Goal: Task Accomplishment & Management: Manage account settings

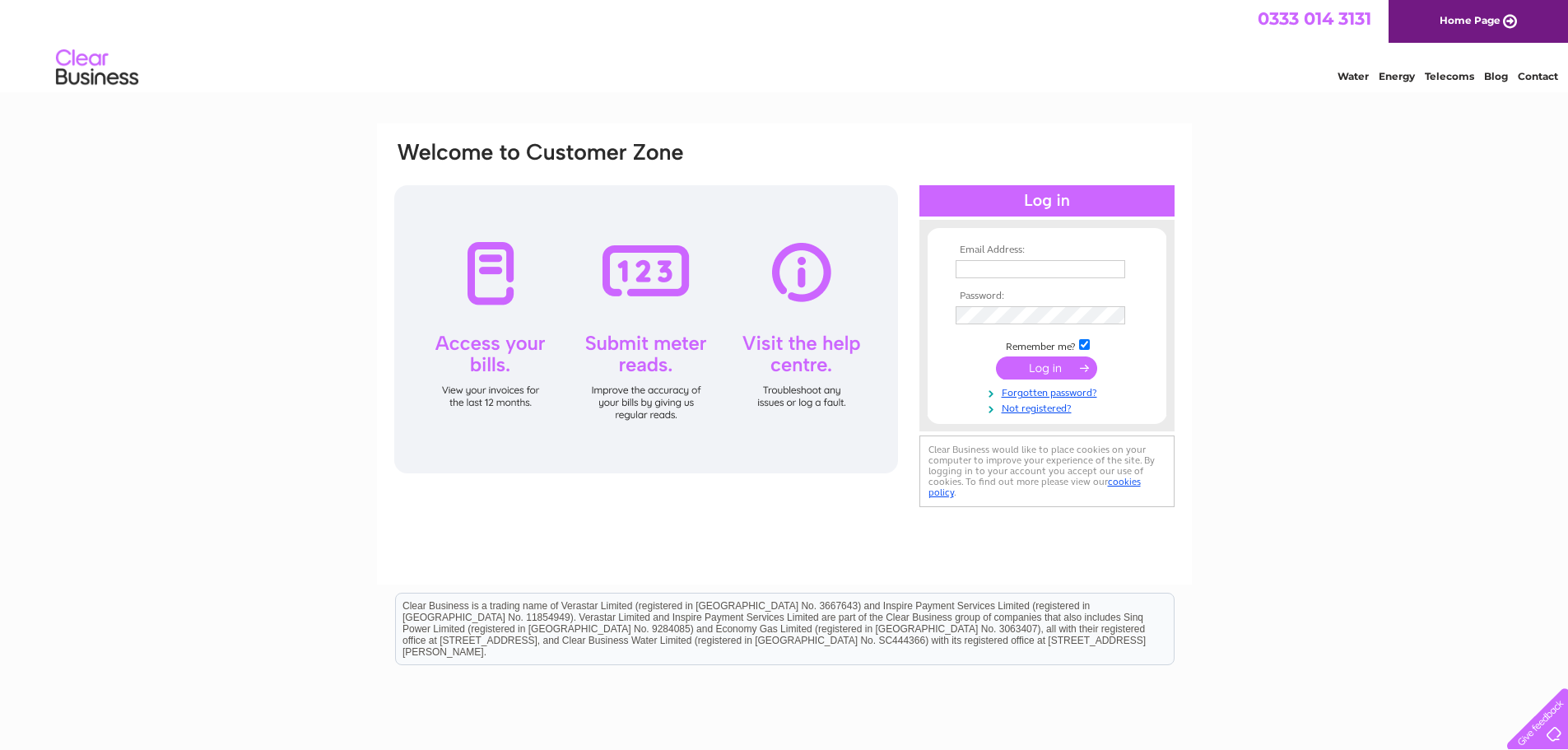
type input "accounts@limbsandthings.com"
click at [1060, 370] on input "submit" at bounding box center [1047, 368] width 101 height 23
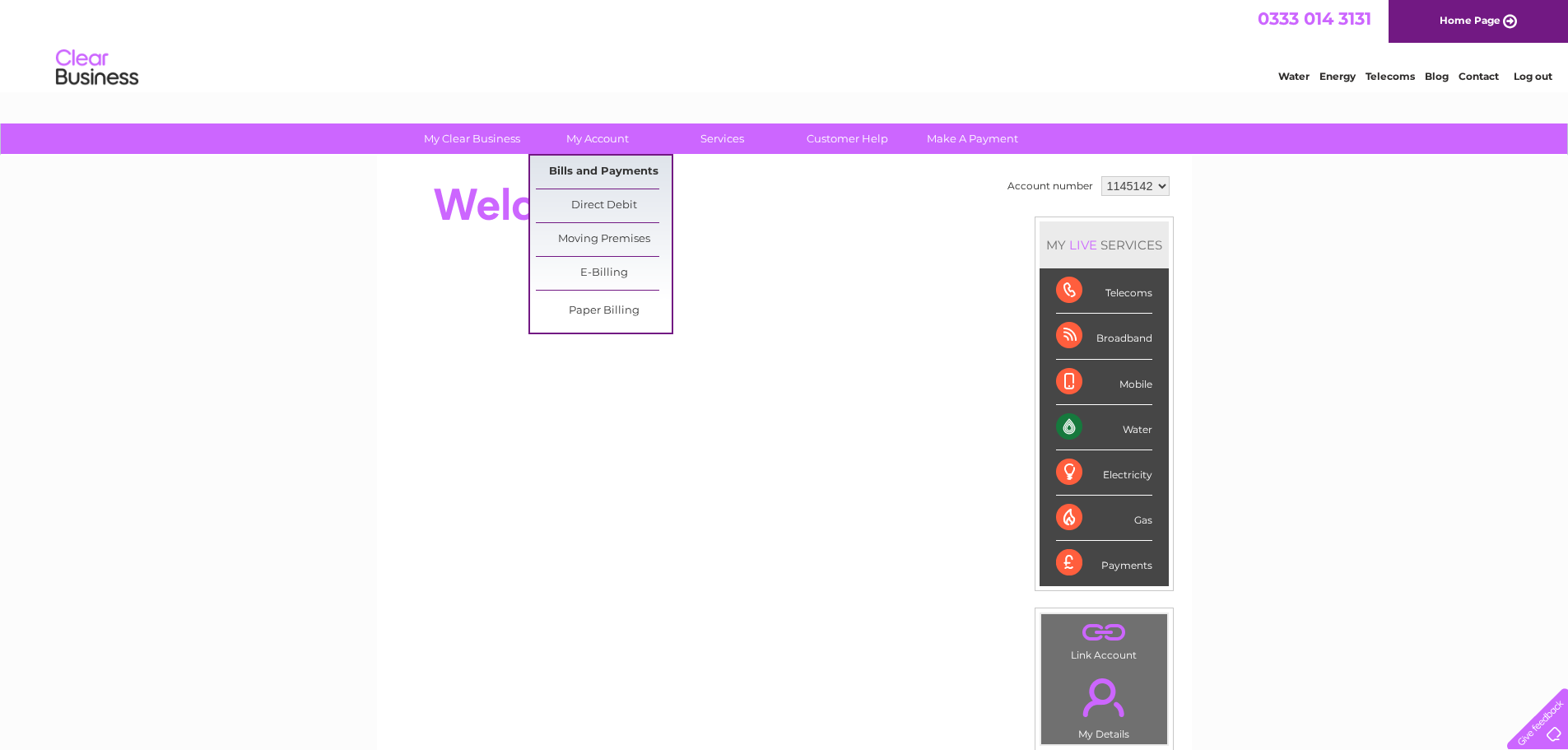
click at [583, 168] on link "Bills and Payments" at bounding box center [603, 172] width 136 height 33
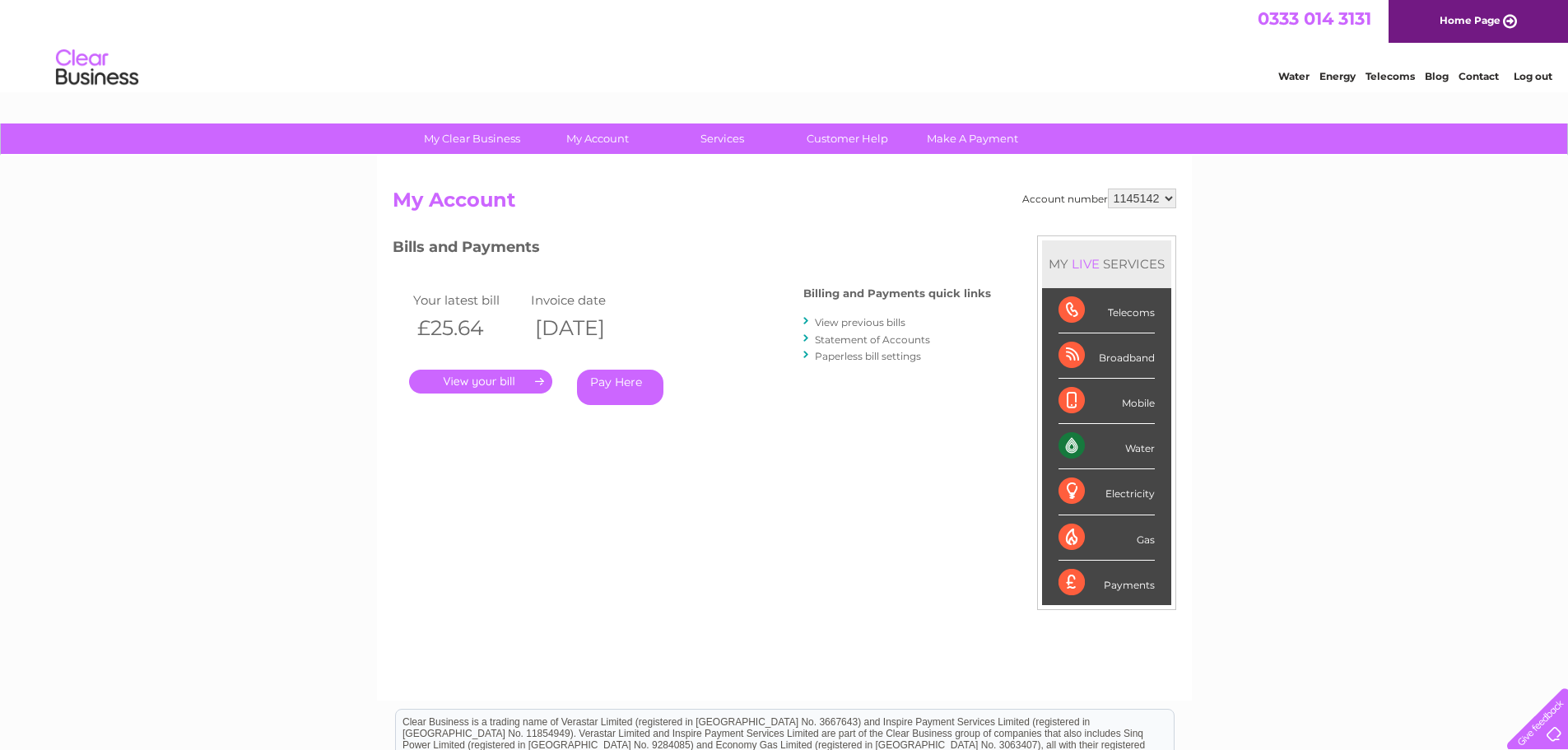
click at [502, 375] on link "." at bounding box center [481, 381] width 143 height 24
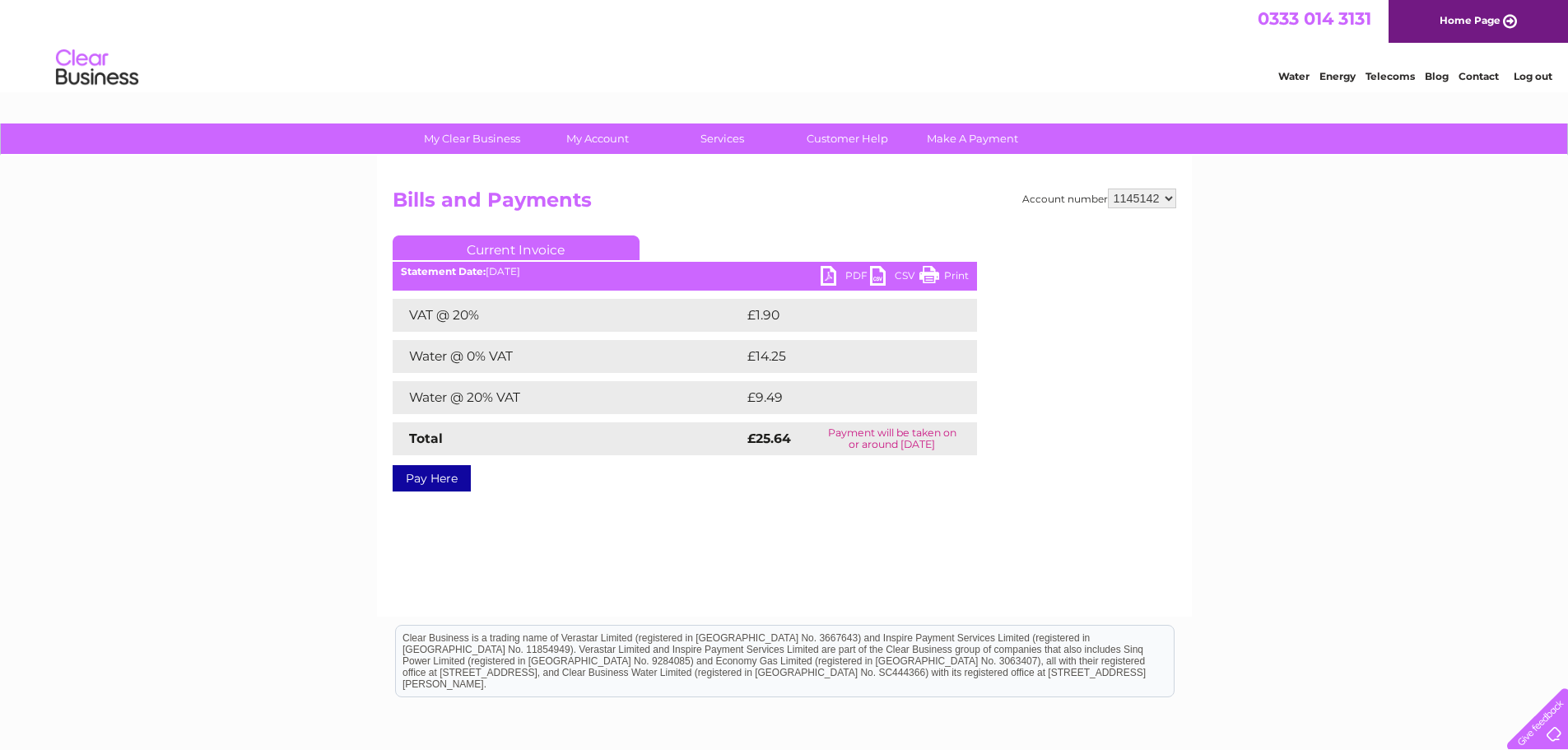
click at [830, 275] on link "PDF" at bounding box center [845, 277] width 49 height 24
click at [1330, 9] on span "0333 014 3131" at bounding box center [1315, 18] width 114 height 20
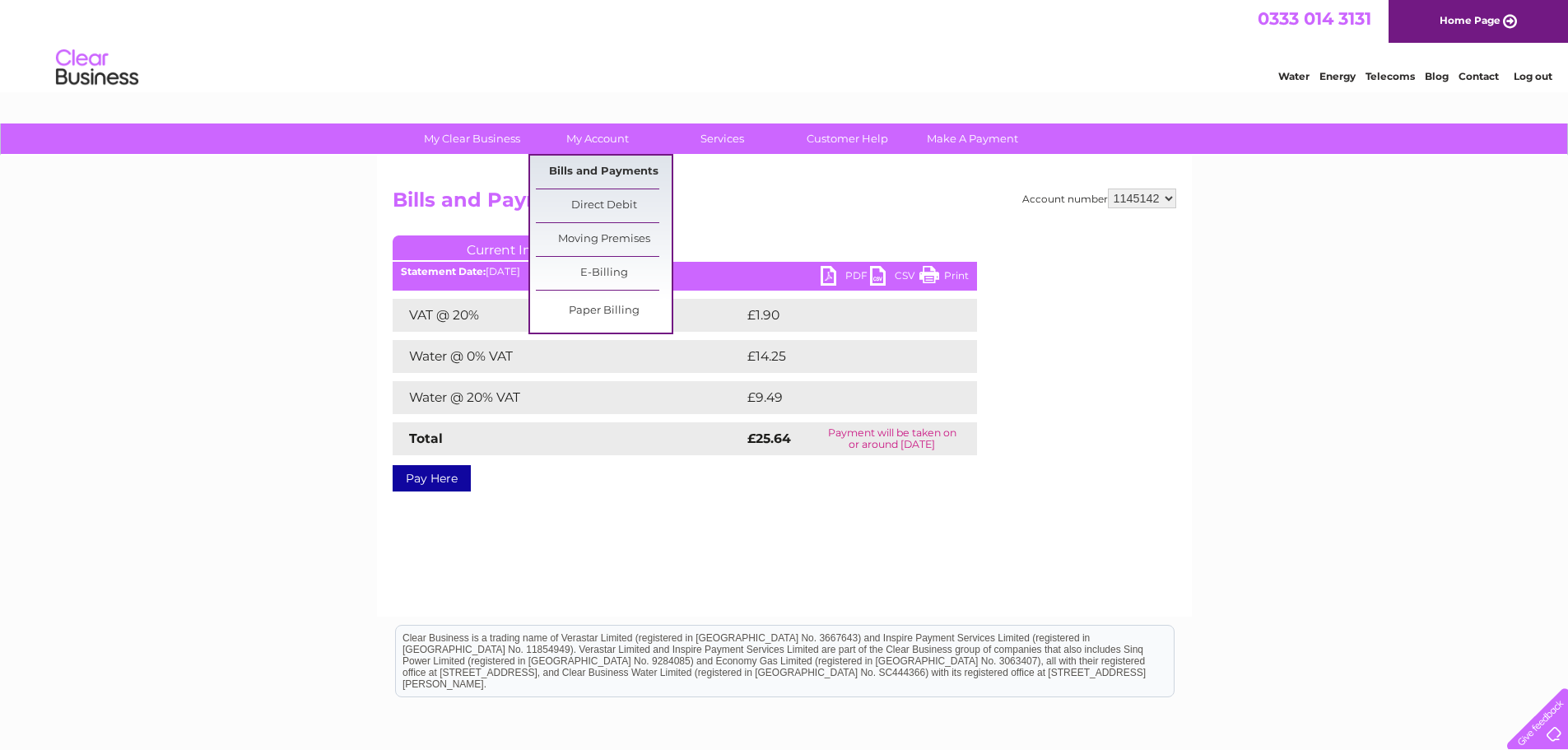
click at [578, 166] on link "Bills and Payments" at bounding box center [603, 172] width 136 height 33
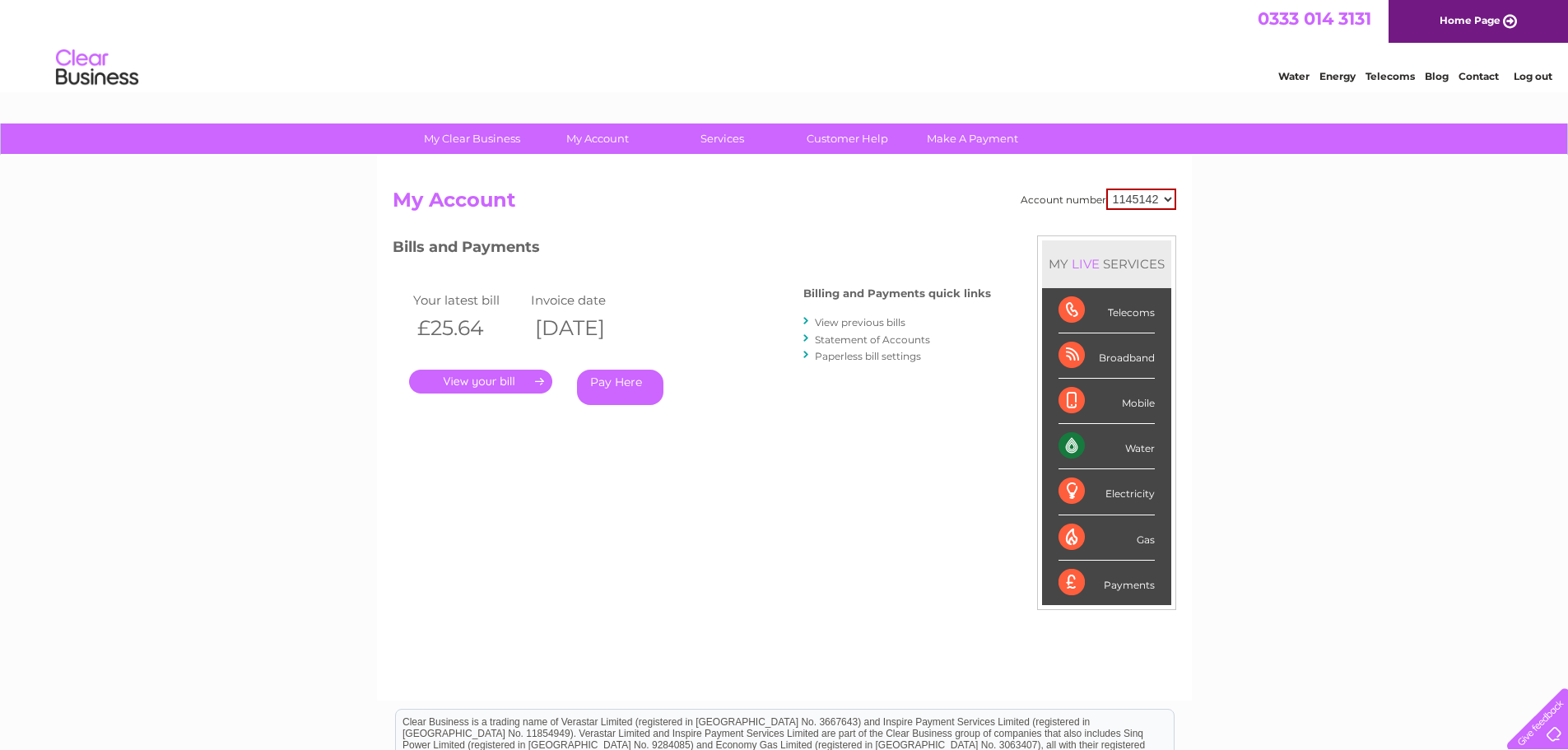
click at [850, 316] on link "View previous bills" at bounding box center [860, 321] width 91 height 13
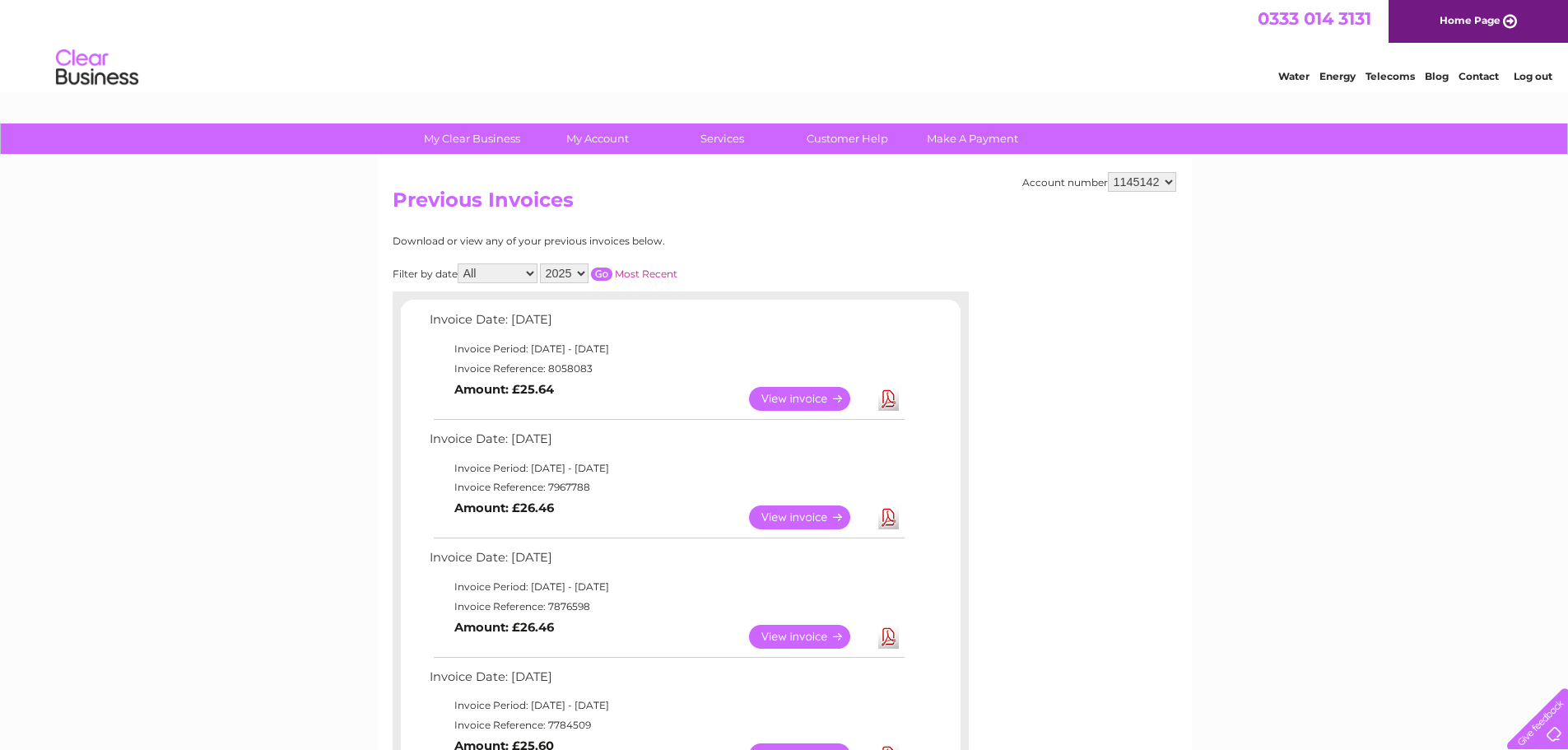
click at [895, 523] on link "Download" at bounding box center [888, 517] width 20 height 24
